Goal: Information Seeking & Learning: Learn about a topic

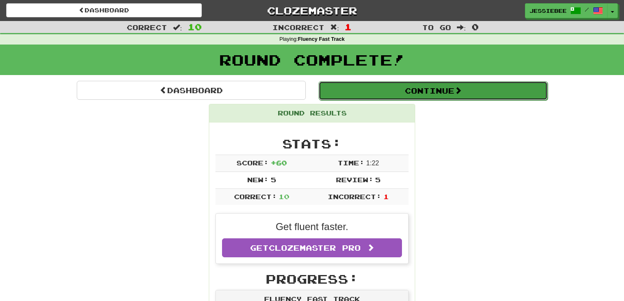
click at [378, 88] on button "Continue" at bounding box center [432, 90] width 229 height 19
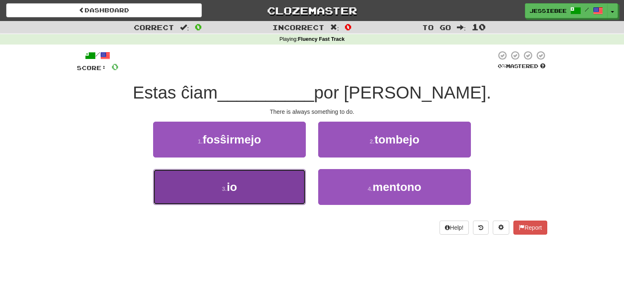
click at [249, 182] on button "3 . io" at bounding box center [229, 187] width 153 height 36
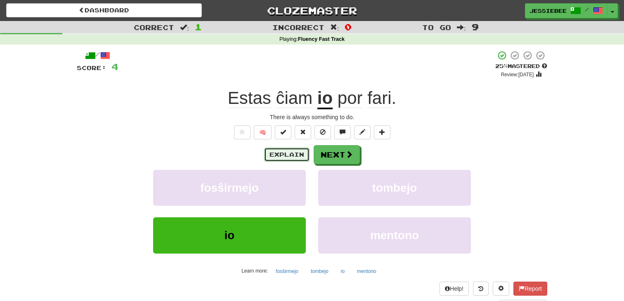
click at [298, 154] on button "Explain" at bounding box center [286, 155] width 45 height 14
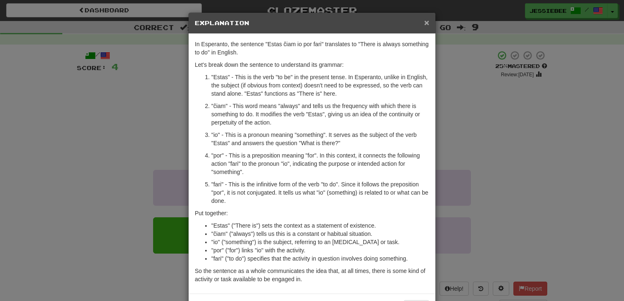
click at [427, 24] on span "×" at bounding box center [426, 22] width 5 height 9
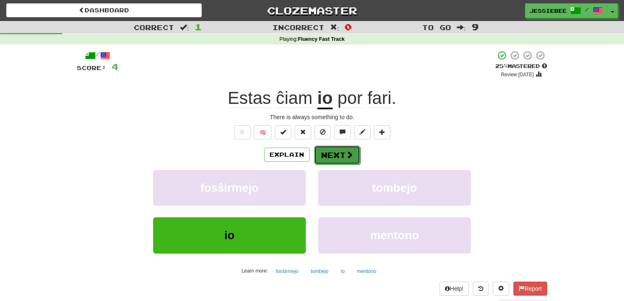
click at [337, 156] on button "Next" at bounding box center [337, 155] width 46 height 19
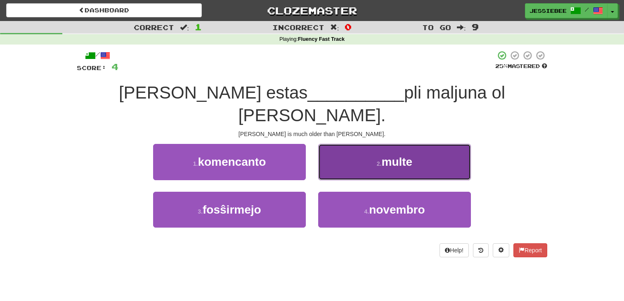
click at [401, 156] on span "multe" at bounding box center [397, 162] width 31 height 13
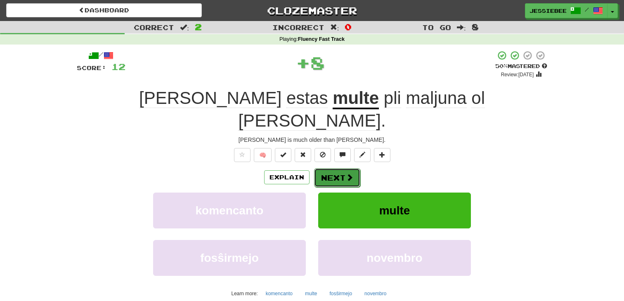
click at [346, 174] on span at bounding box center [349, 177] width 7 height 7
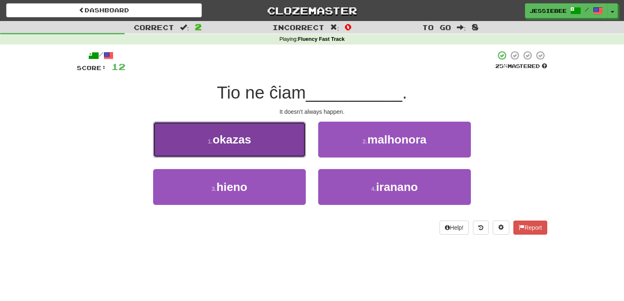
click at [262, 130] on button "1 . [GEOGRAPHIC_DATA]" at bounding box center [229, 140] width 153 height 36
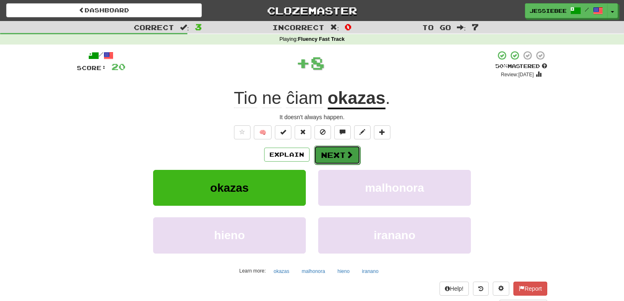
click at [342, 157] on button "Next" at bounding box center [337, 155] width 46 height 19
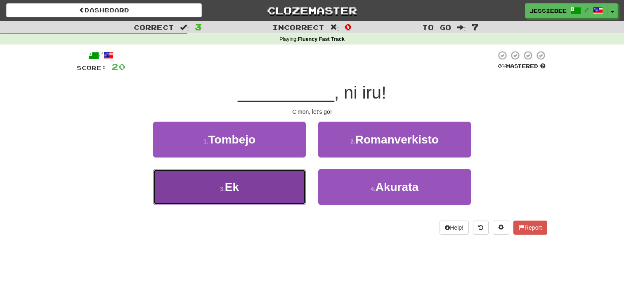
click at [264, 197] on button "3 . Ek" at bounding box center [229, 187] width 153 height 36
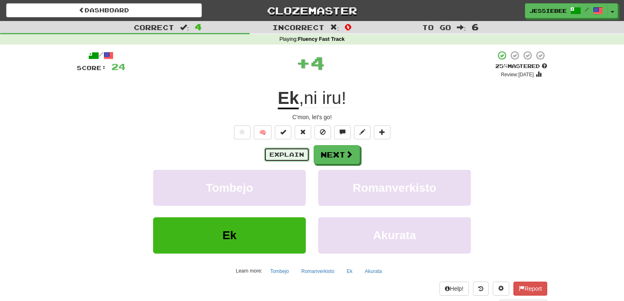
click at [274, 160] on button "Explain" at bounding box center [286, 155] width 45 height 14
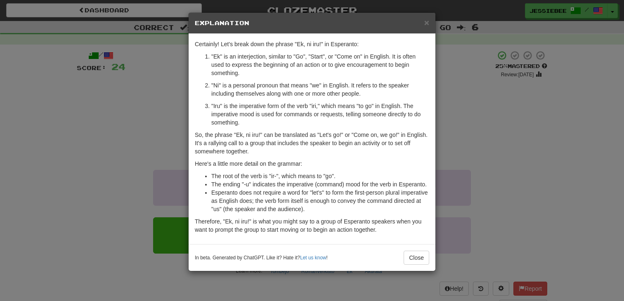
click at [425, 28] on div "× Explanation" at bounding box center [312, 23] width 247 height 21
click at [426, 23] on span "×" at bounding box center [426, 22] width 5 height 9
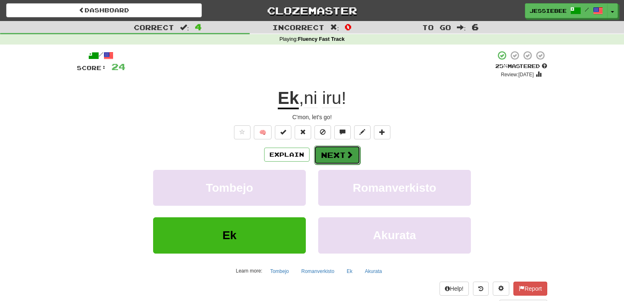
click at [344, 158] on button "Next" at bounding box center [337, 155] width 46 height 19
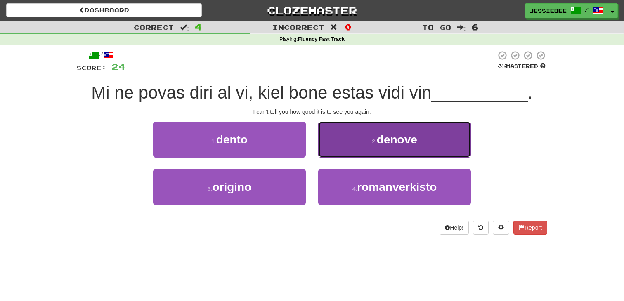
click at [351, 141] on button "2 . denove" at bounding box center [394, 140] width 153 height 36
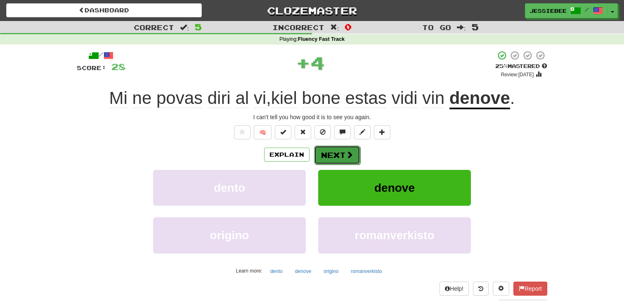
click at [339, 152] on button "Next" at bounding box center [337, 155] width 46 height 19
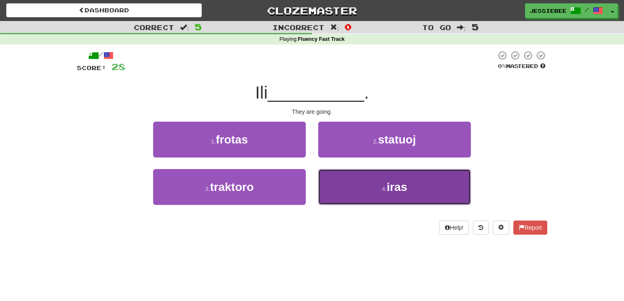
click at [384, 182] on button "4 . iras" at bounding box center [394, 187] width 153 height 36
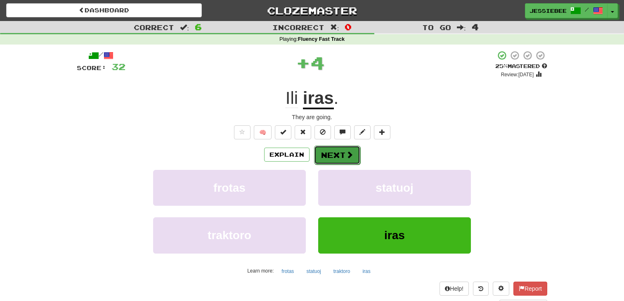
click at [347, 152] on span at bounding box center [349, 154] width 7 height 7
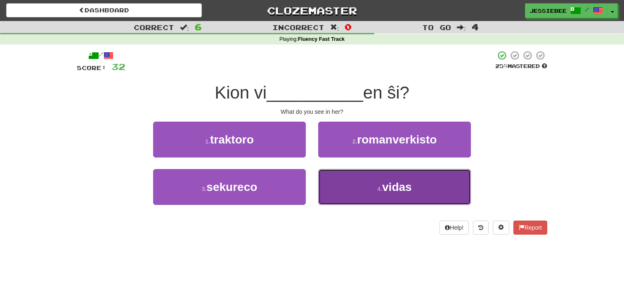
click at [377, 186] on small "4 ." at bounding box center [379, 189] width 5 height 7
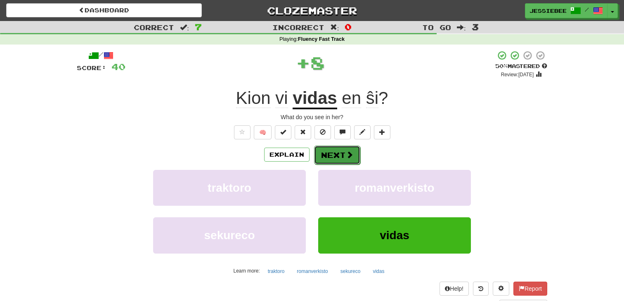
click at [341, 156] on button "Next" at bounding box center [337, 155] width 46 height 19
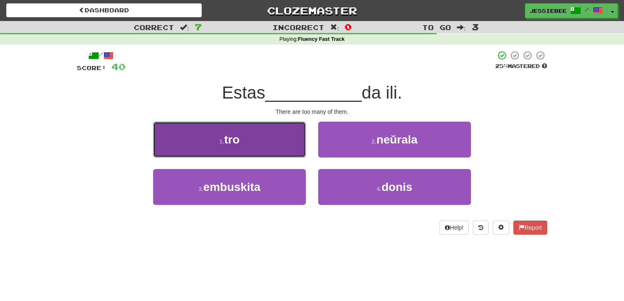
click at [273, 143] on button "1 . tro" at bounding box center [229, 140] width 153 height 36
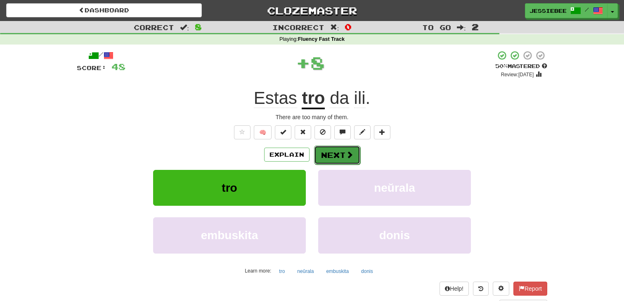
click at [342, 157] on button "Next" at bounding box center [337, 155] width 46 height 19
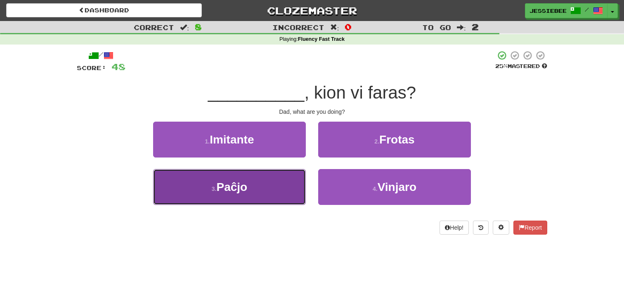
click at [250, 198] on button "3 . Paĉjo" at bounding box center [229, 187] width 153 height 36
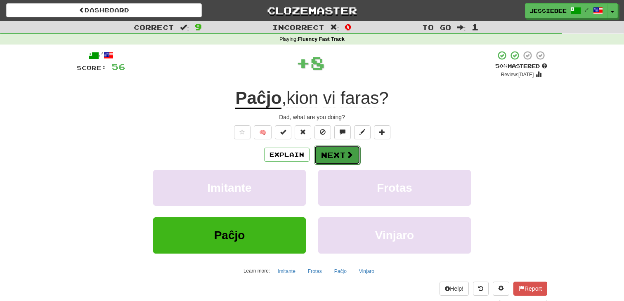
click at [342, 156] on button "Next" at bounding box center [337, 155] width 46 height 19
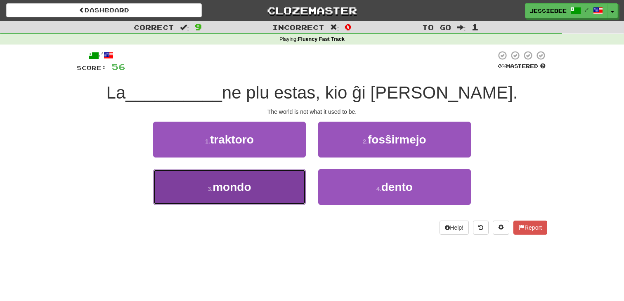
click at [253, 189] on button "3 . mondo" at bounding box center [229, 187] width 153 height 36
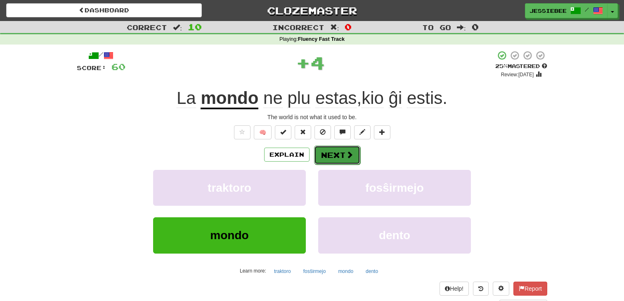
click at [347, 154] on span at bounding box center [349, 154] width 7 height 7
